Goal: Task Accomplishment & Management: Use online tool/utility

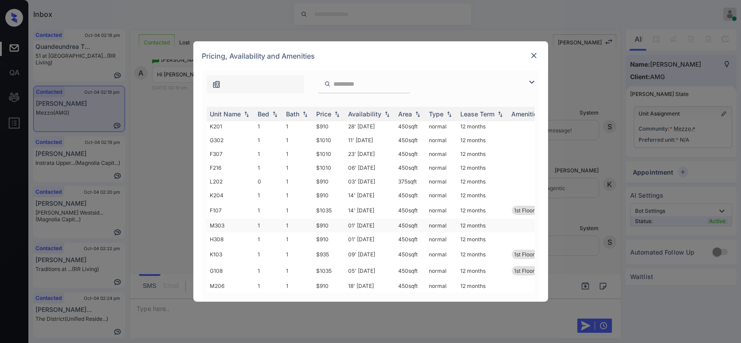
scroll to position [152, 0]
click at [332, 175] on td "$910" at bounding box center [329, 180] width 32 height 14
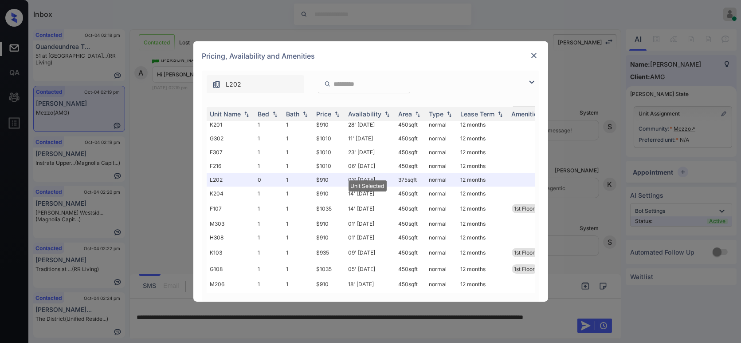
click at [531, 52] on img at bounding box center [534, 55] width 9 height 9
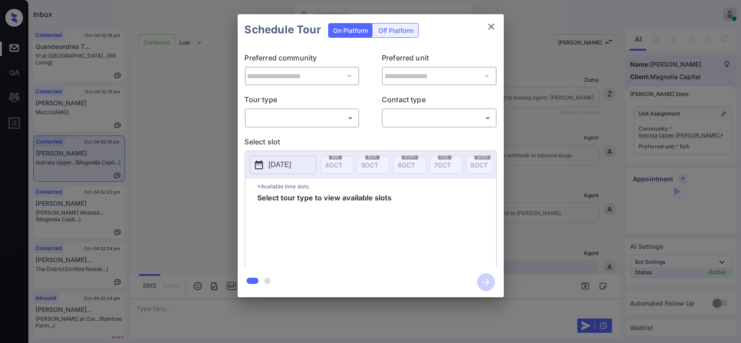
scroll to position [441, 0]
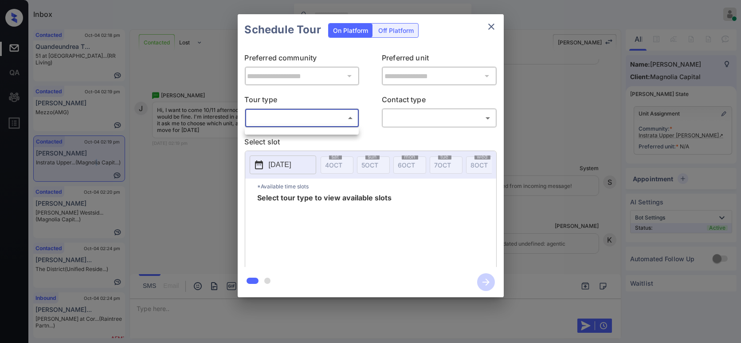
click at [295, 119] on body "Inbox Hope Jatap Online Set yourself offline Set yourself on break Profile Swit…" at bounding box center [370, 171] width 741 height 343
click at [616, 122] on div at bounding box center [370, 171] width 741 height 343
click at [554, 129] on div "**********" at bounding box center [370, 155] width 741 height 311
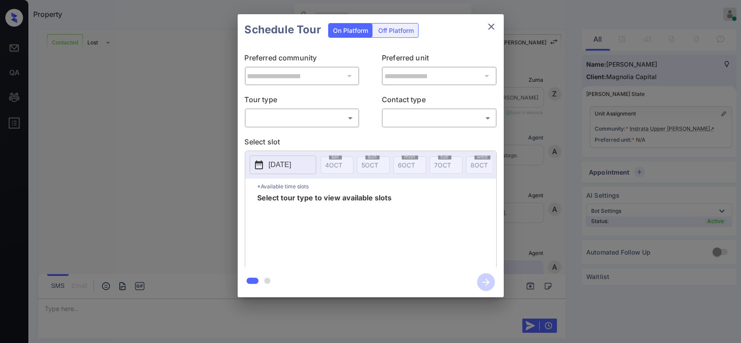
scroll to position [507, 0]
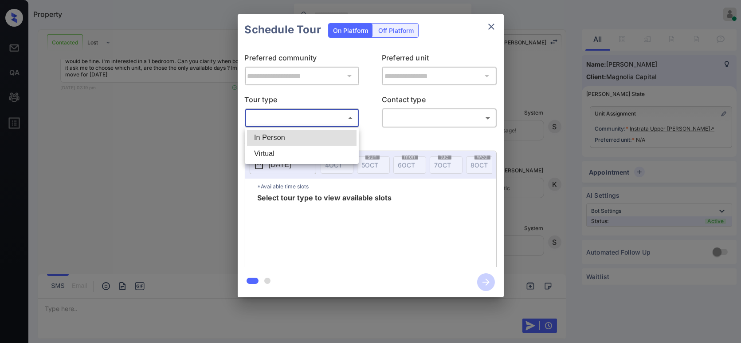
click at [287, 113] on body "Property Hope Jatap Online Set yourself offline Set yourself on break Profile S…" at bounding box center [370, 171] width 741 height 343
click at [276, 135] on li "In Person" at bounding box center [302, 138] width 110 height 16
type input "********"
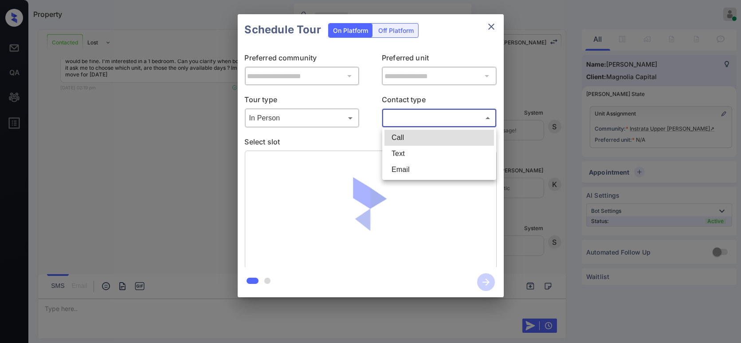
click at [469, 119] on body "Property Hope Jatap Online Set yourself offline Set yourself on break Profile S…" at bounding box center [370, 171] width 741 height 343
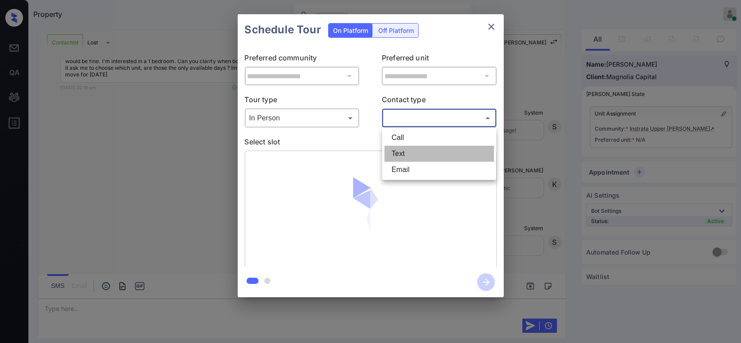
click at [415, 152] on li "Text" at bounding box center [440, 154] width 110 height 16
type input "****"
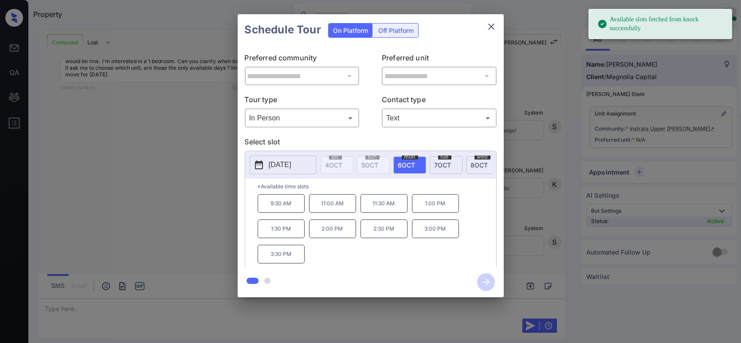
click at [278, 166] on p "2025-10-06" at bounding box center [280, 164] width 23 height 11
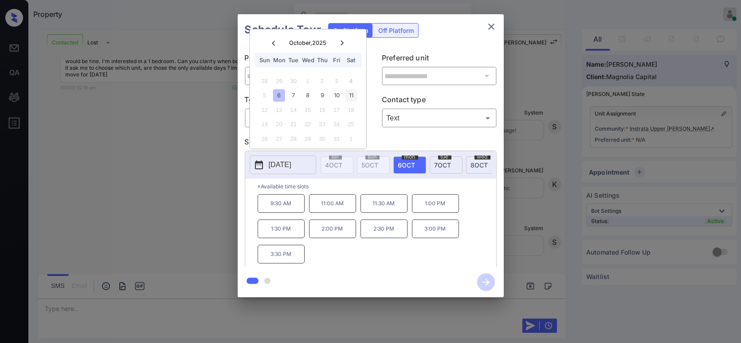
click at [351, 97] on div "11" at bounding box center [351, 95] width 12 height 12
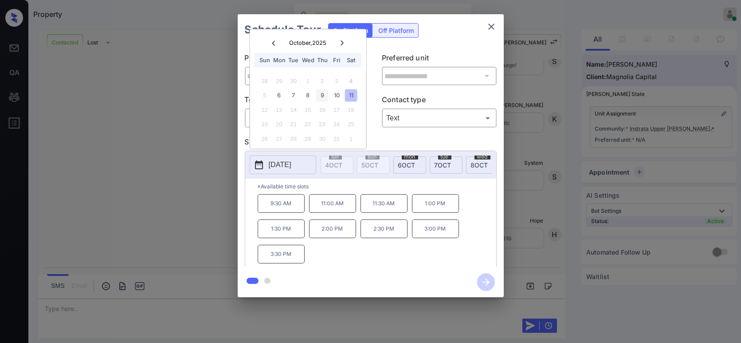
scroll to position [564, 0]
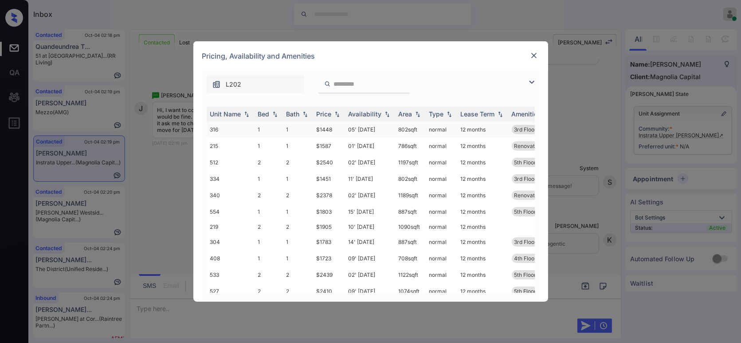
click at [333, 128] on td "$1448" at bounding box center [329, 129] width 32 height 16
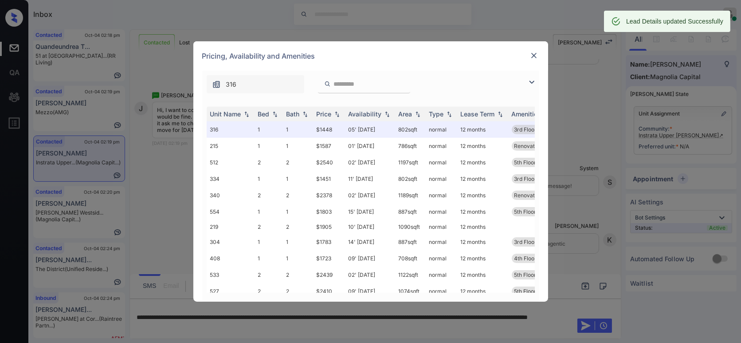
click at [533, 55] on img at bounding box center [534, 55] width 9 height 9
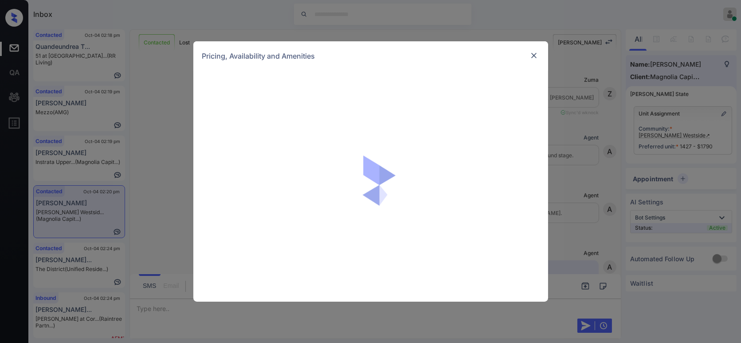
scroll to position [1083, 0]
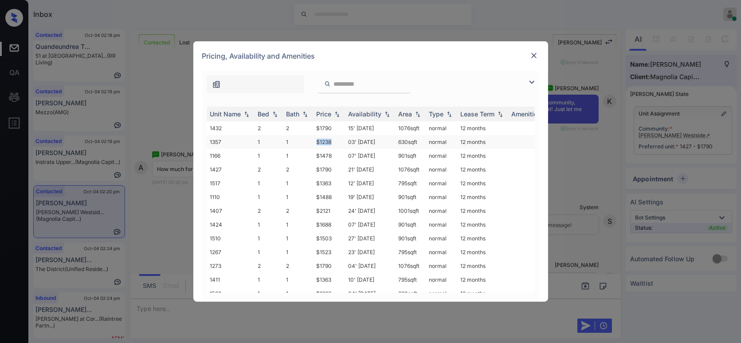
drag, startPoint x: 337, startPoint y: 144, endPoint x: 308, endPoint y: 142, distance: 28.4
click at [308, 142] on tr "1357 1 1 $1238 03' [DATE] 630 sqft normal 12 months" at bounding box center [439, 142] width 464 height 14
copy tr "$1238"
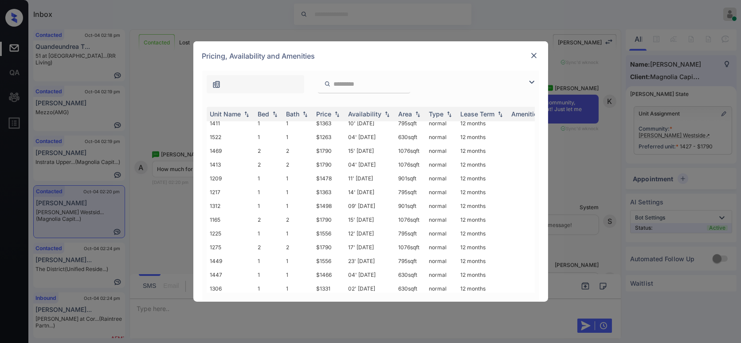
scroll to position [158, 0]
click at [534, 54] on img at bounding box center [534, 55] width 9 height 9
